Goal: Information Seeking & Learning: Learn about a topic

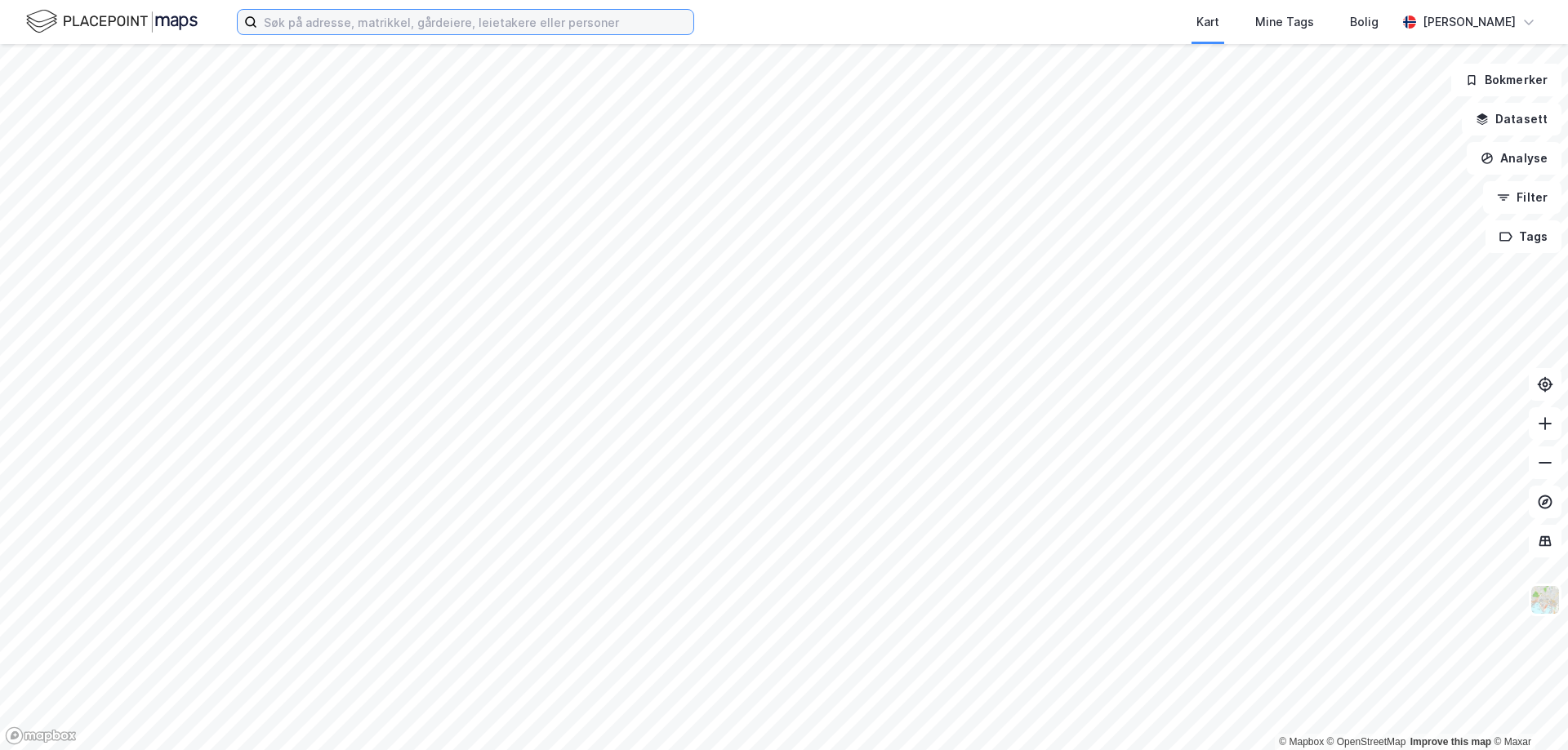
click at [311, 26] on input at bounding box center [475, 22] width 436 height 24
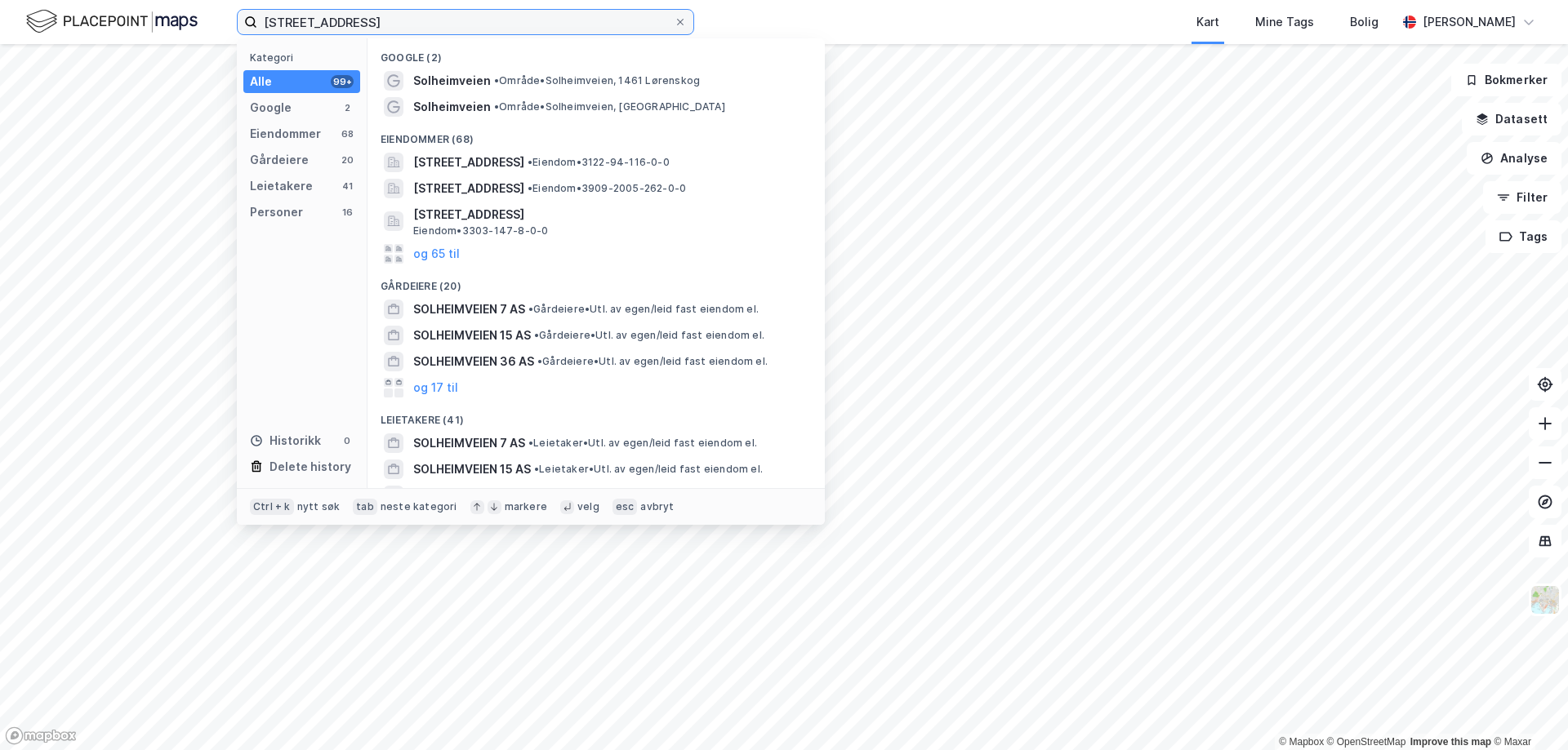
type input "[STREET_ADDRESS]"
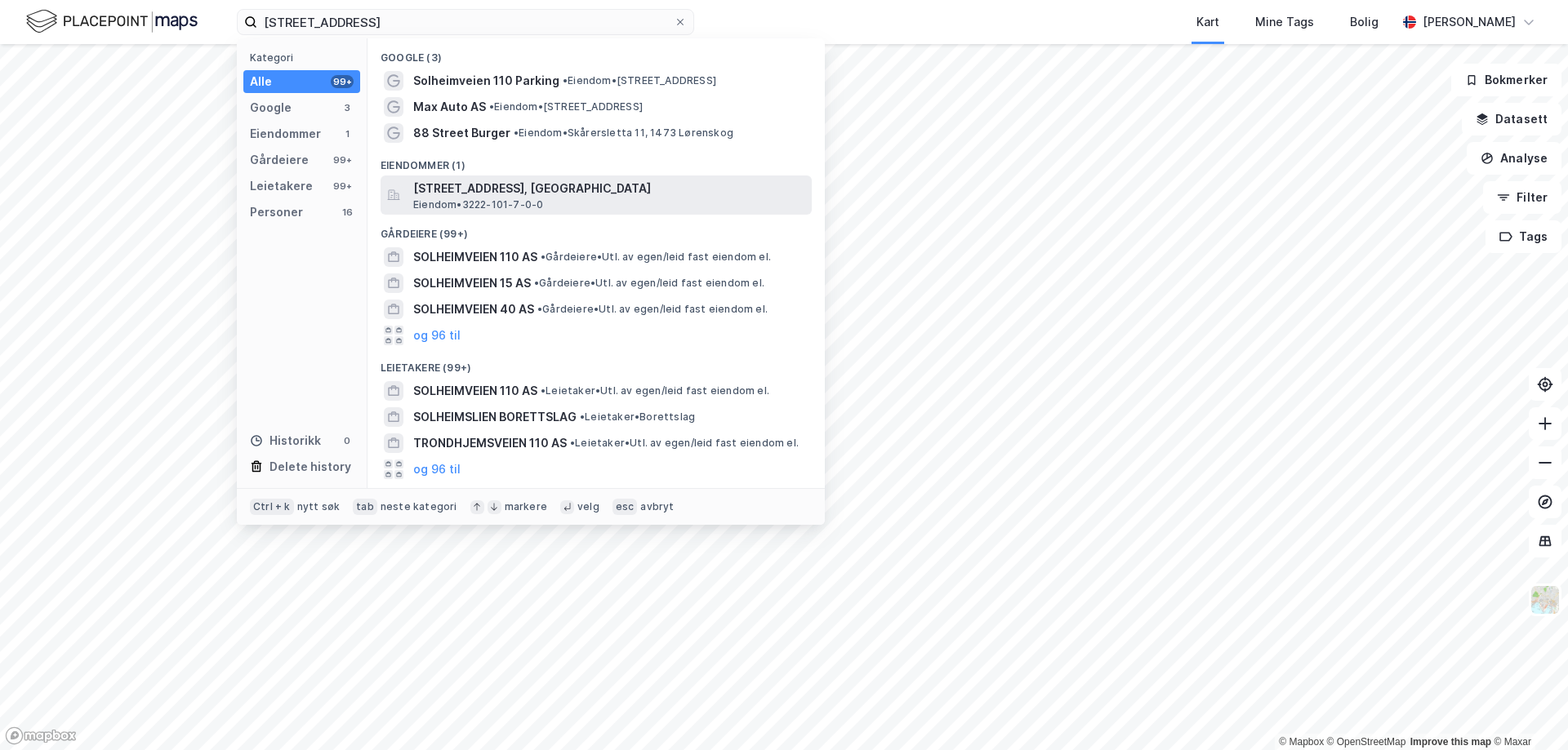
click at [498, 186] on span "[STREET_ADDRESS], [GEOGRAPHIC_DATA]" at bounding box center [610, 188] width 392 height 20
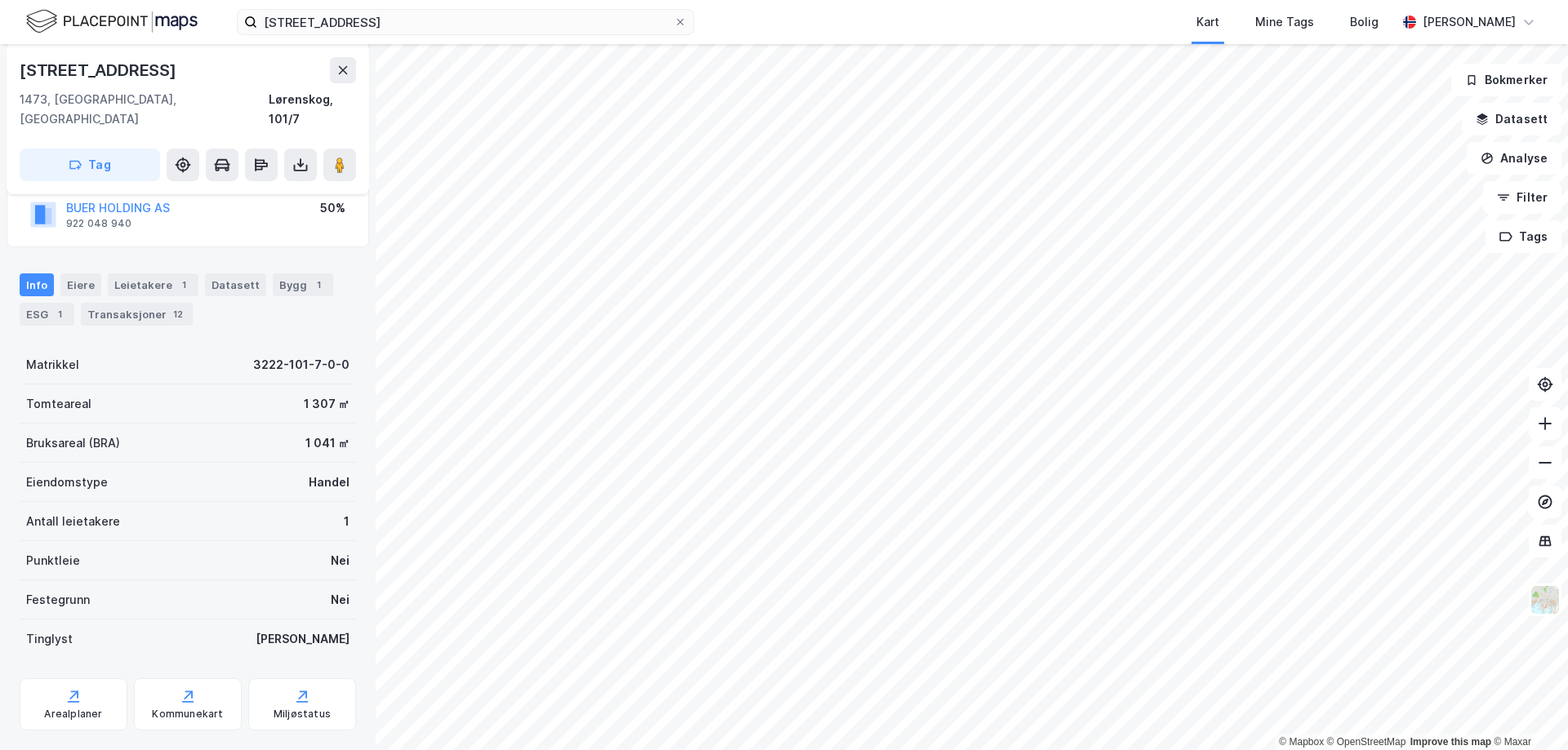
scroll to position [177, 0]
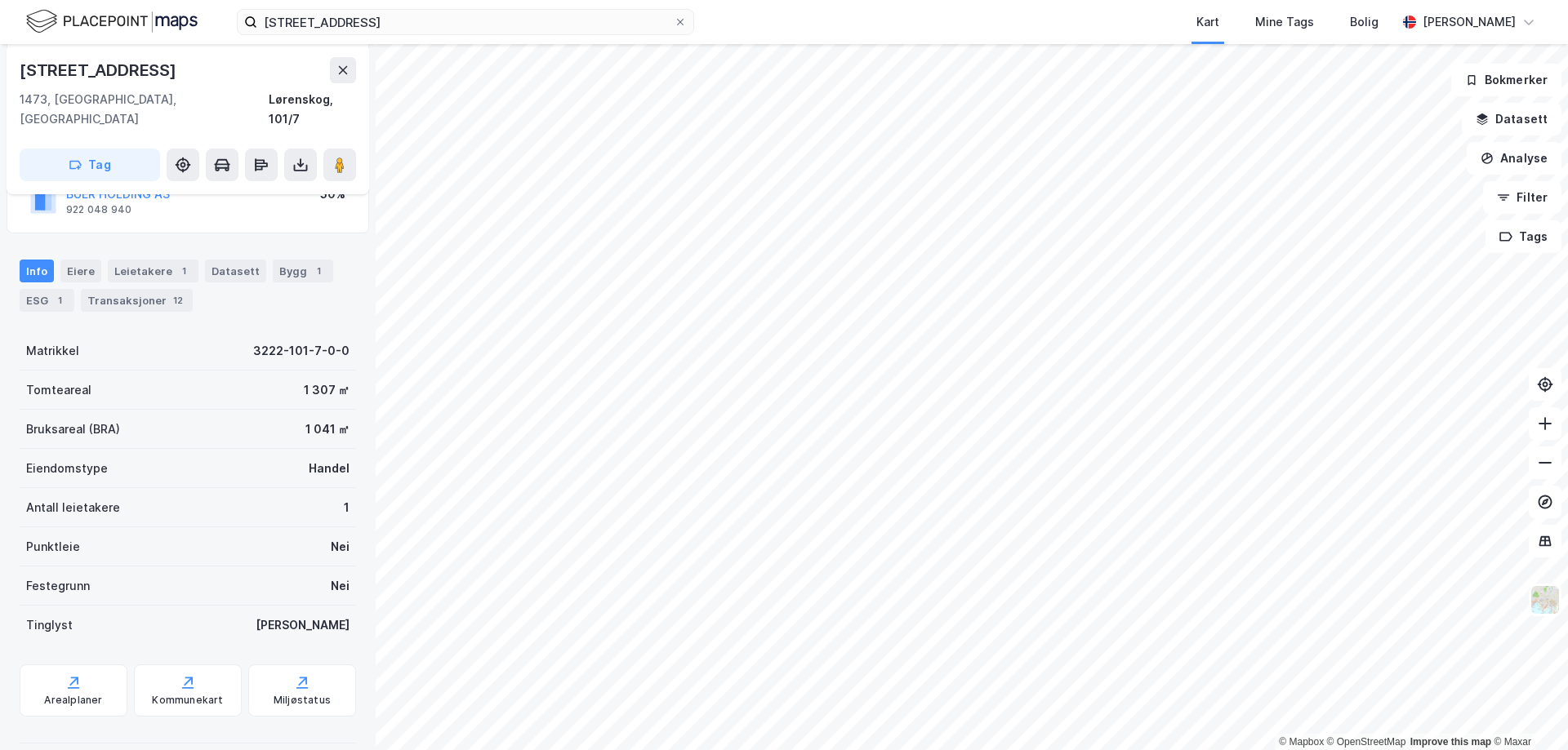
click at [783, 405] on div "© Mapbox © OpenStreetMap Improve this map © Maxar [STREET_ADDRESS] 1473, [STREE…" at bounding box center [784, 397] width 1568 height 707
click at [339, 157] on image at bounding box center [339, 165] width 10 height 16
